Goal: Task Accomplishment & Management: Manage account settings

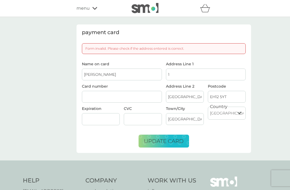
click at [163, 144] on span "update card" at bounding box center [164, 141] width 40 height 6
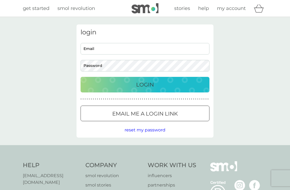
click at [151, 54] on input "Email" at bounding box center [145, 49] width 129 height 12
click at [145, 51] on input "Email" at bounding box center [145, 49] width 129 height 12
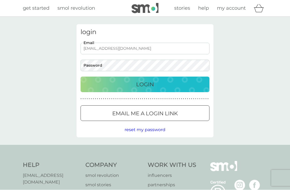
type input "lins.brown@btinternet.com"
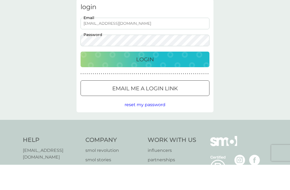
click at [180, 80] on div "Login" at bounding box center [145, 84] width 118 height 9
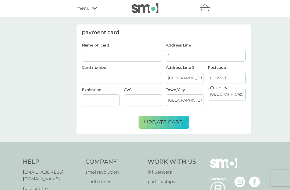
click at [139, 58] on input "Name on card" at bounding box center [122, 56] width 80 height 12
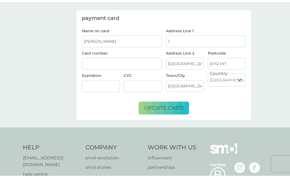
type input "[PERSON_NAME]"
click at [104, 94] on div at bounding box center [101, 100] width 38 height 12
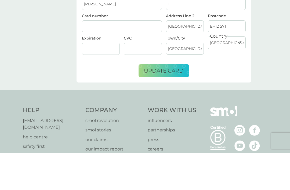
click at [144, 80] on div at bounding box center [143, 86] width 38 height 12
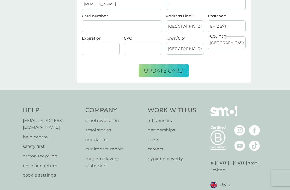
click at [148, 53] on div at bounding box center [143, 49] width 38 height 12
click at [140, 51] on div at bounding box center [143, 49] width 38 height 12
click at [167, 73] on span "update card" at bounding box center [164, 70] width 40 height 6
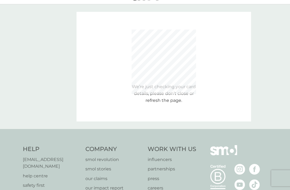
scroll to position [0, 0]
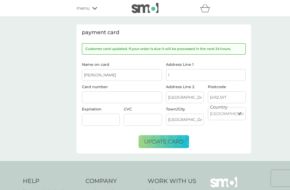
click at [90, 10] on span "menu" at bounding box center [83, 8] width 13 height 7
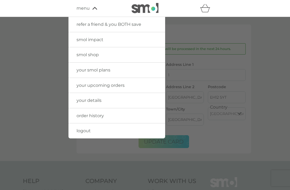
click at [144, 73] on link "your smol plans" at bounding box center [117, 70] width 97 height 15
